Goal: Task Accomplishment & Management: Complete application form

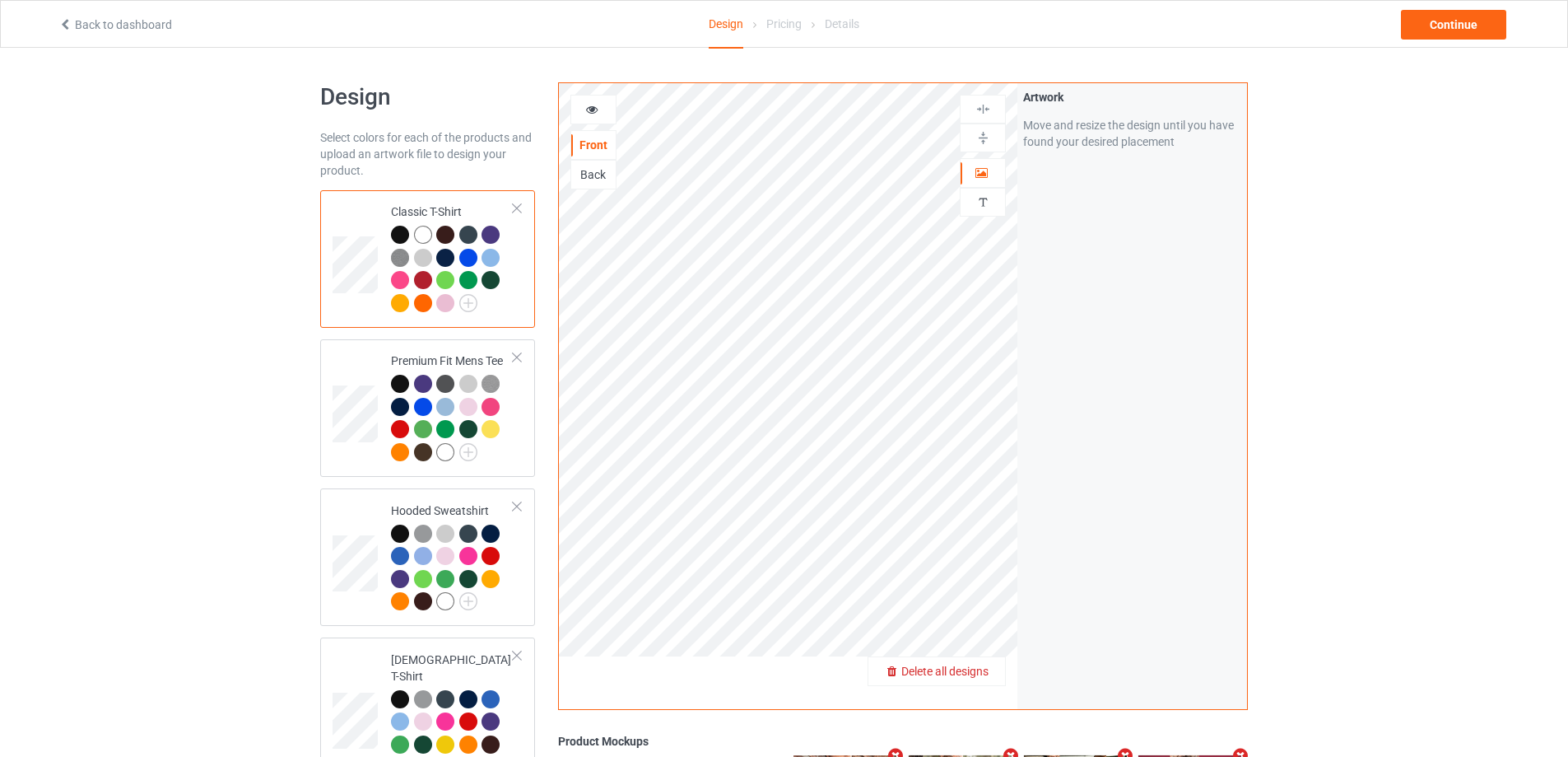
click at [979, 670] on span "Delete all designs" at bounding box center [945, 671] width 87 height 13
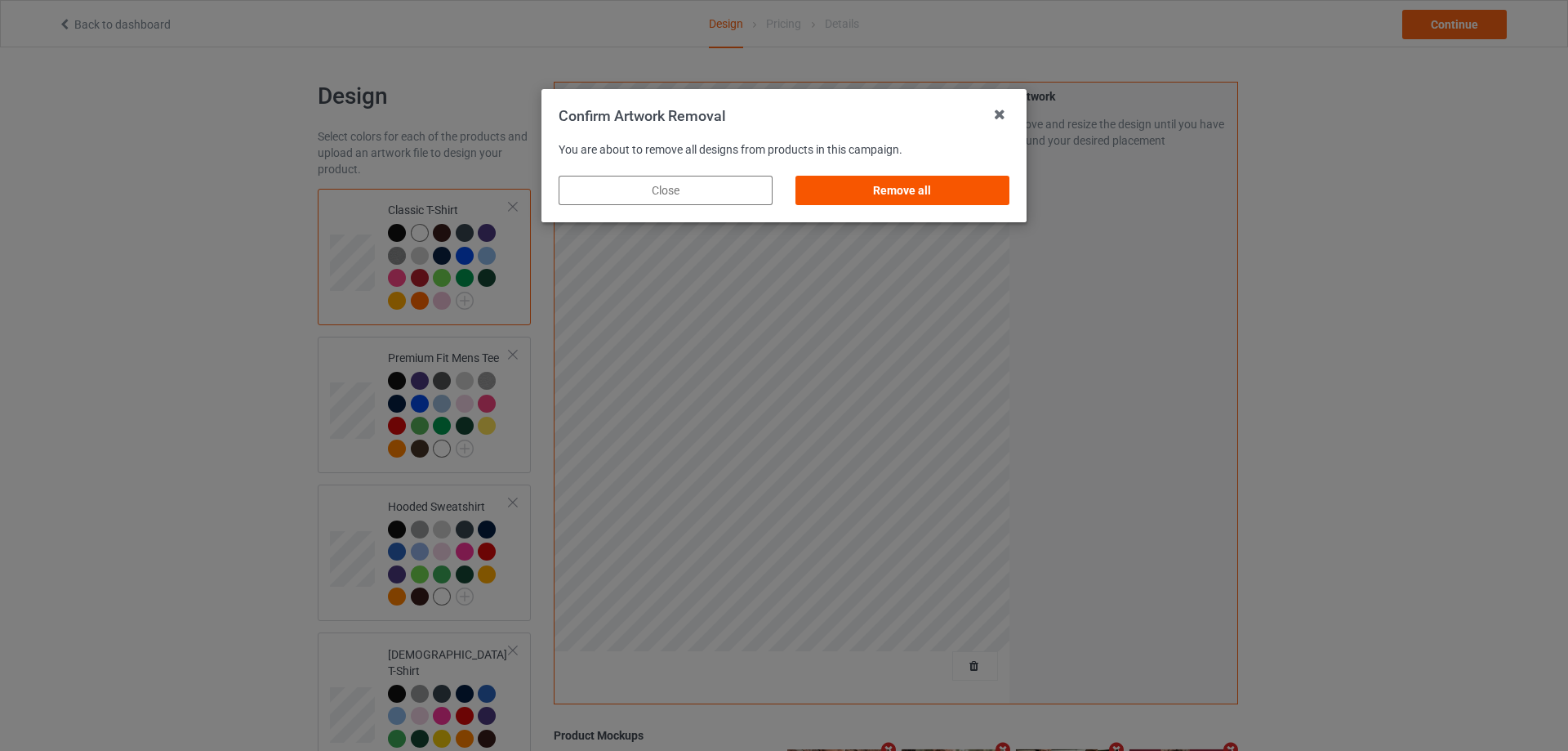
click at [993, 189] on div "Remove all" at bounding box center [902, 190] width 214 height 29
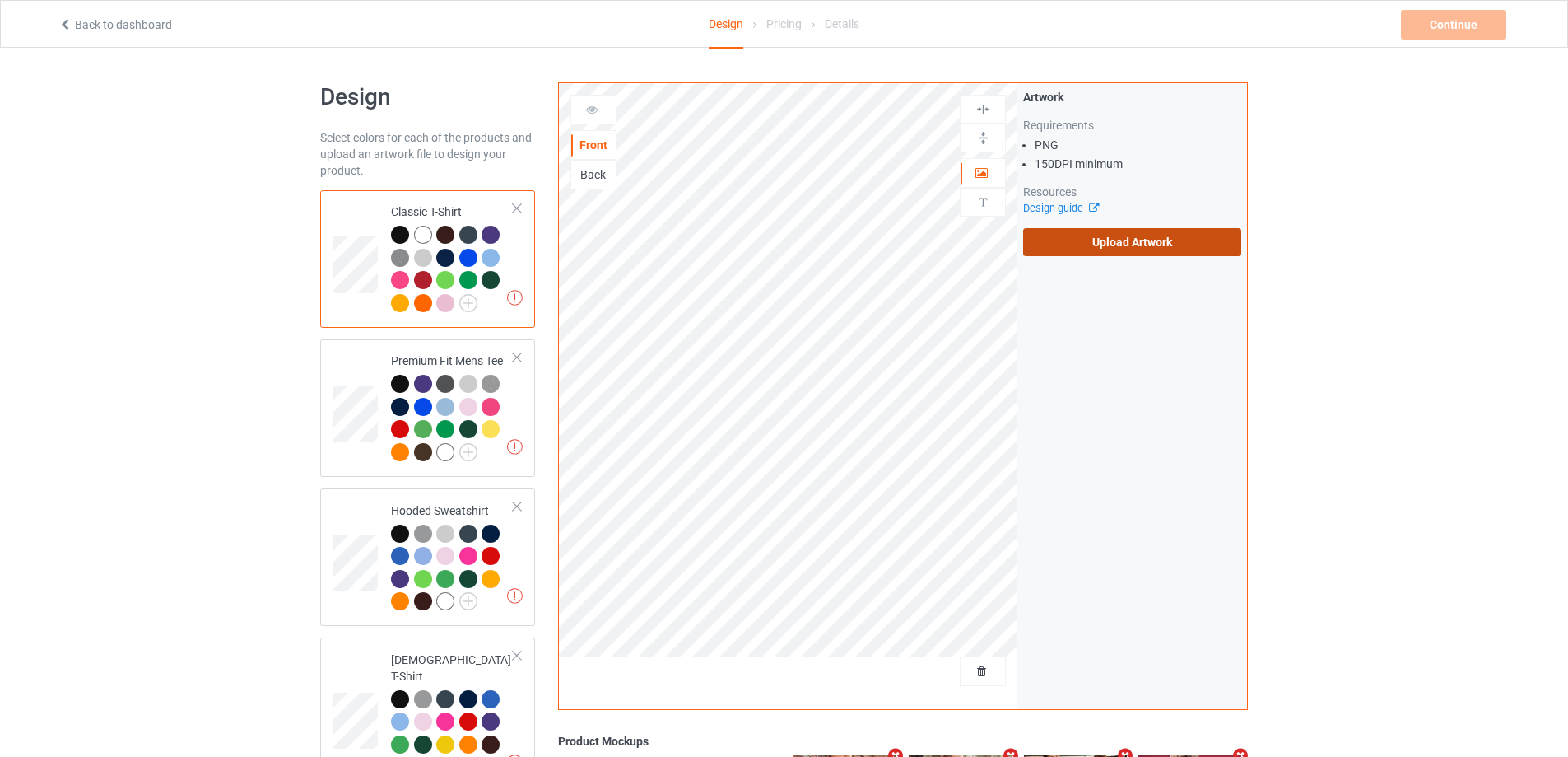
click at [1096, 233] on label "Upload Artwork" at bounding box center [1133, 242] width 218 height 28
click at [0, 0] on input "Upload Artwork" at bounding box center [0, 0] width 0 height 0
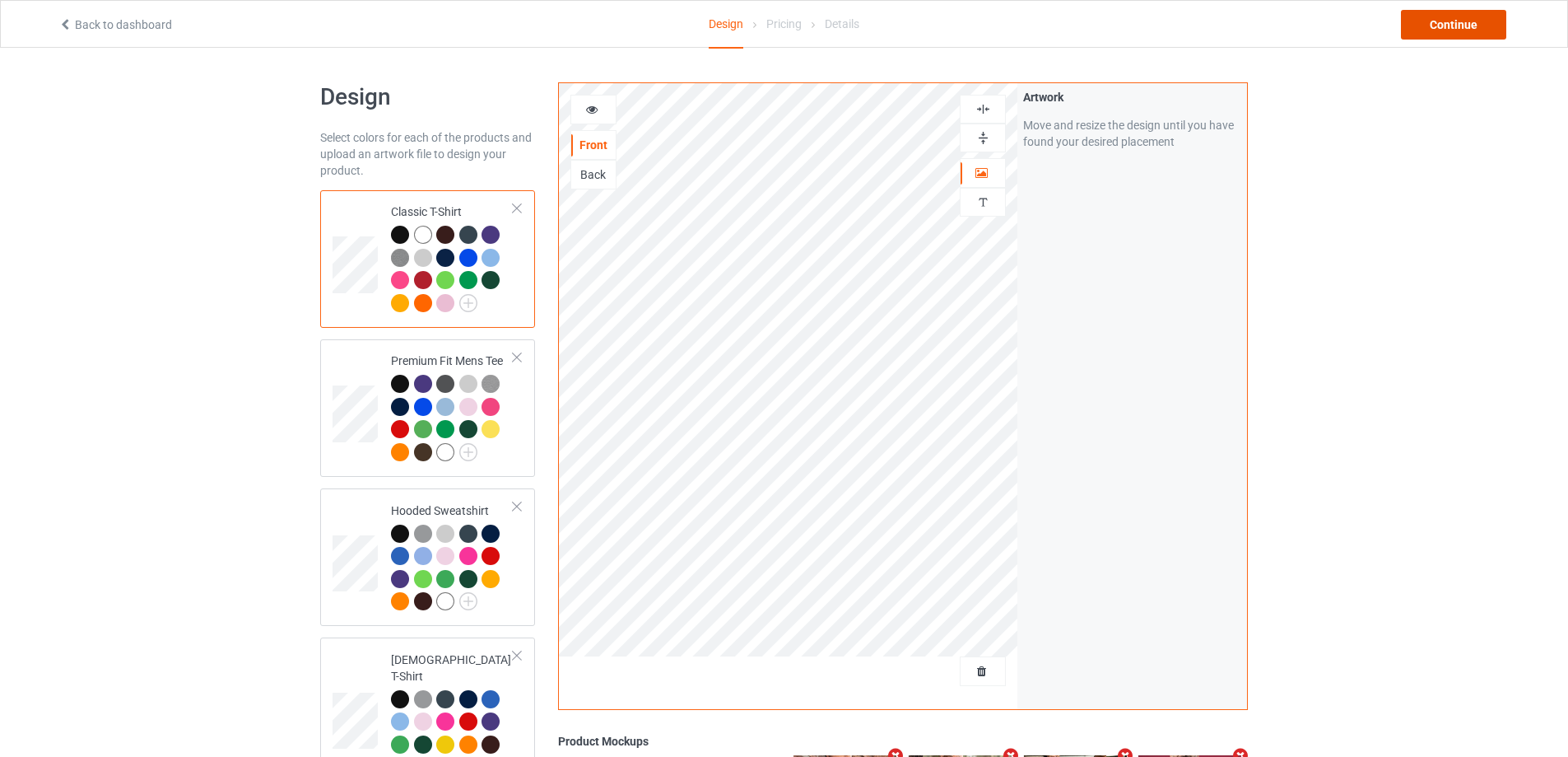
click at [1433, 38] on div "Continue" at bounding box center [1454, 24] width 106 height 29
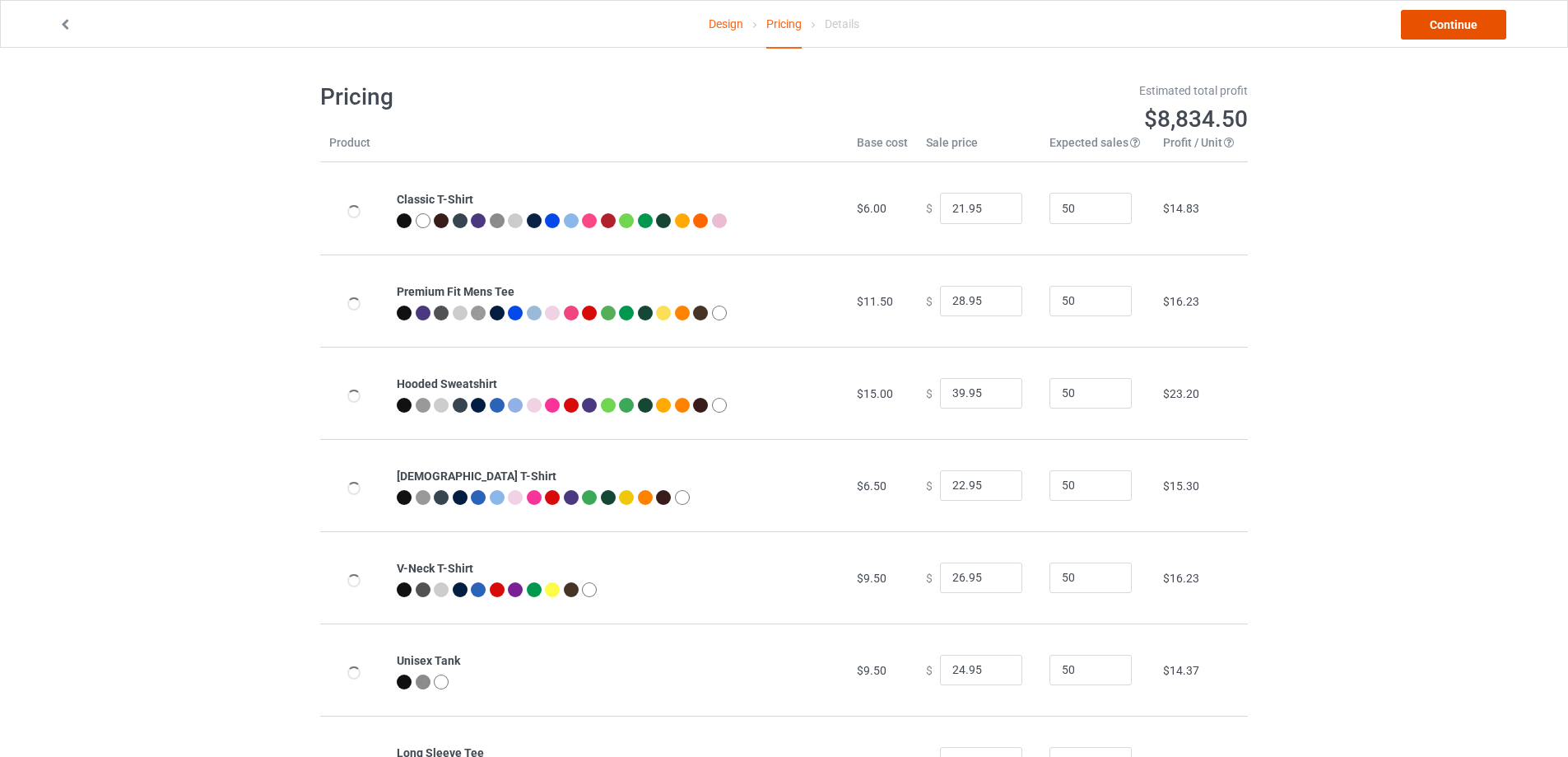
click at [1435, 30] on link "Continue" at bounding box center [1454, 24] width 106 height 29
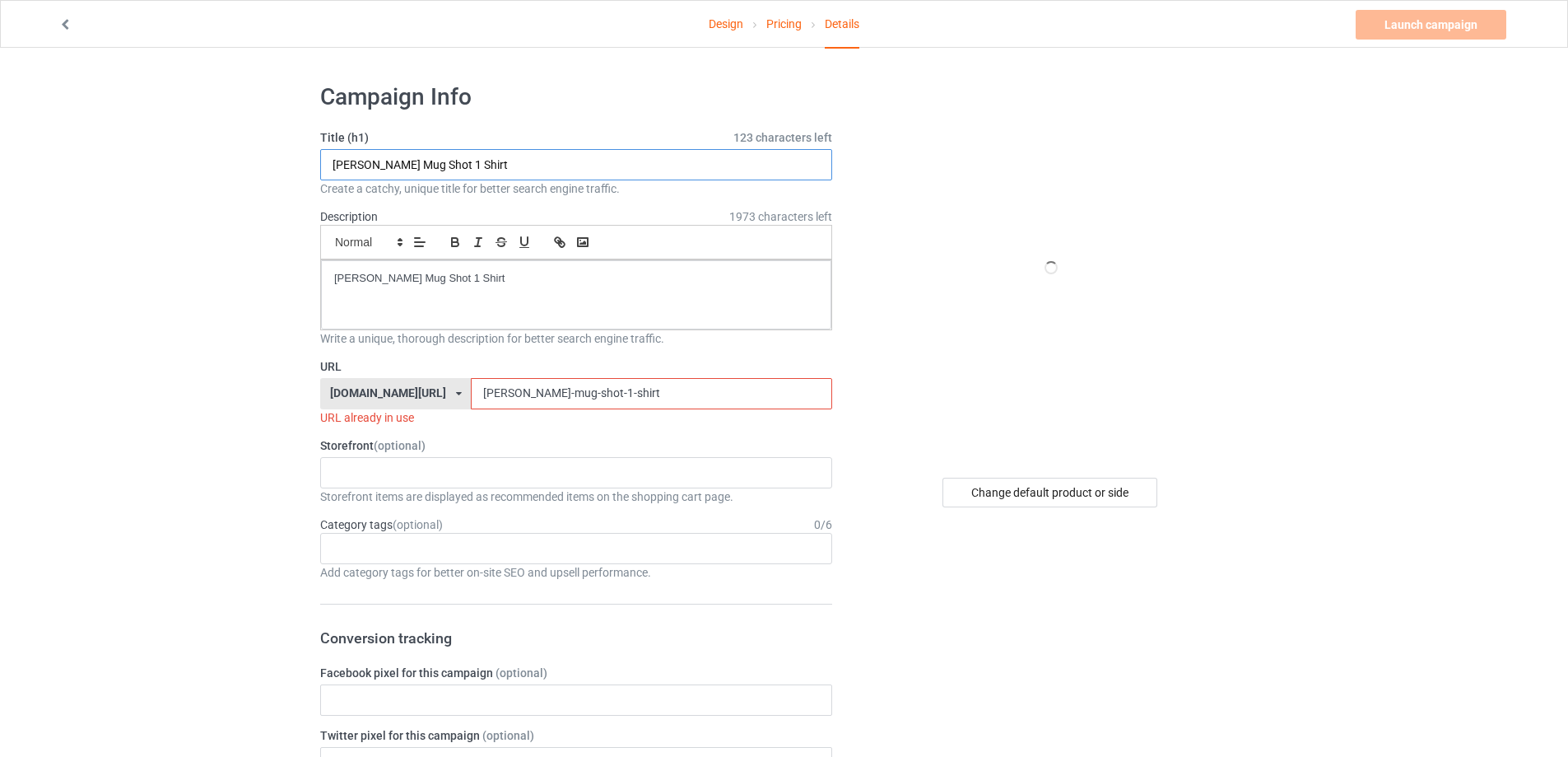
drag, startPoint x: 451, startPoint y: 163, endPoint x: 443, endPoint y: 223, distance: 60.5
paste input "system of a down Toxicity"
type input "system of a down Toxicity Shirt"
drag, startPoint x: 505, startPoint y: 264, endPoint x: 247, endPoint y: 253, distance: 258.2
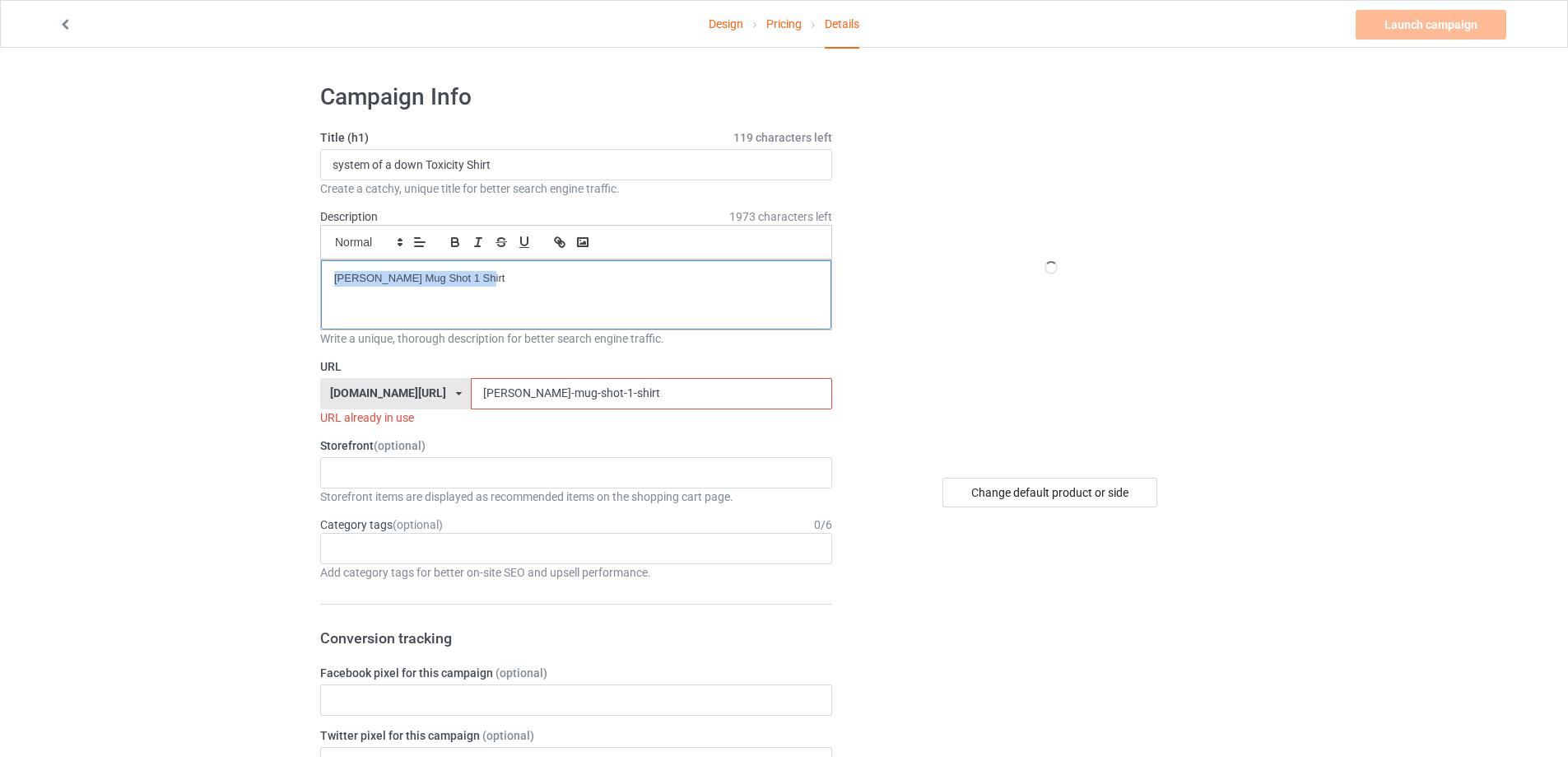
drag, startPoint x: 633, startPoint y: 379, endPoint x: 327, endPoint y: 395, distance: 306.4
click at [327, 395] on div "[DOMAIN_NAME][URL] [DOMAIN_NAME][URL] [DOMAIN_NAME][URL] 5cd2f964b197f721e1cad2…" at bounding box center [576, 393] width 512 height 31
paste input "system-of-a-down-toxicity"
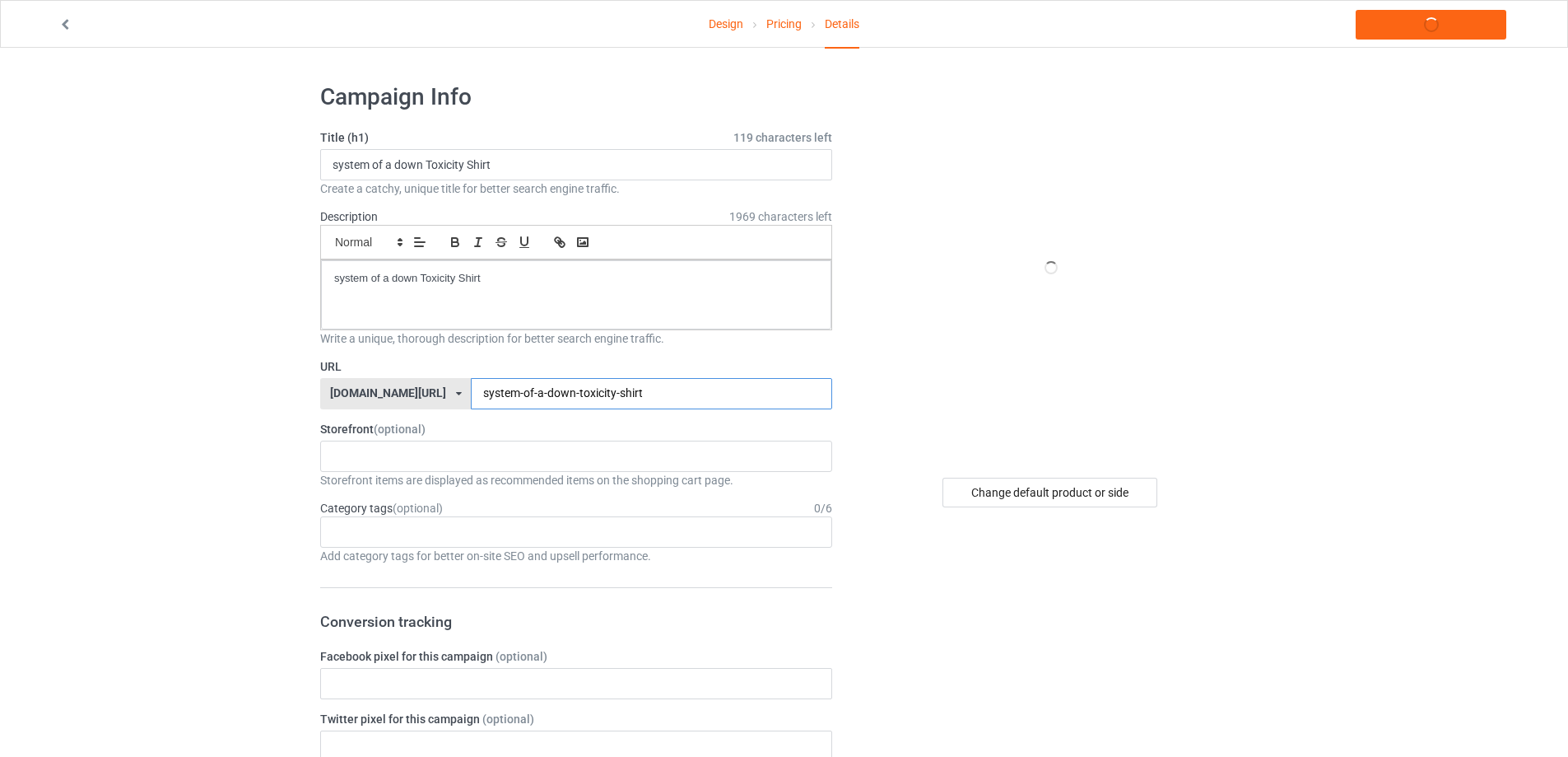
type input "system-of-a-down-toxicity-shirt"
drag, startPoint x: 490, startPoint y: 295, endPoint x: 171, endPoint y: 294, distance: 319.0
copy p "system of a down Toxicity Shirt"
click at [1426, 29] on link "Launch campaign" at bounding box center [1431, 24] width 151 height 29
